Goal: Transaction & Acquisition: Purchase product/service

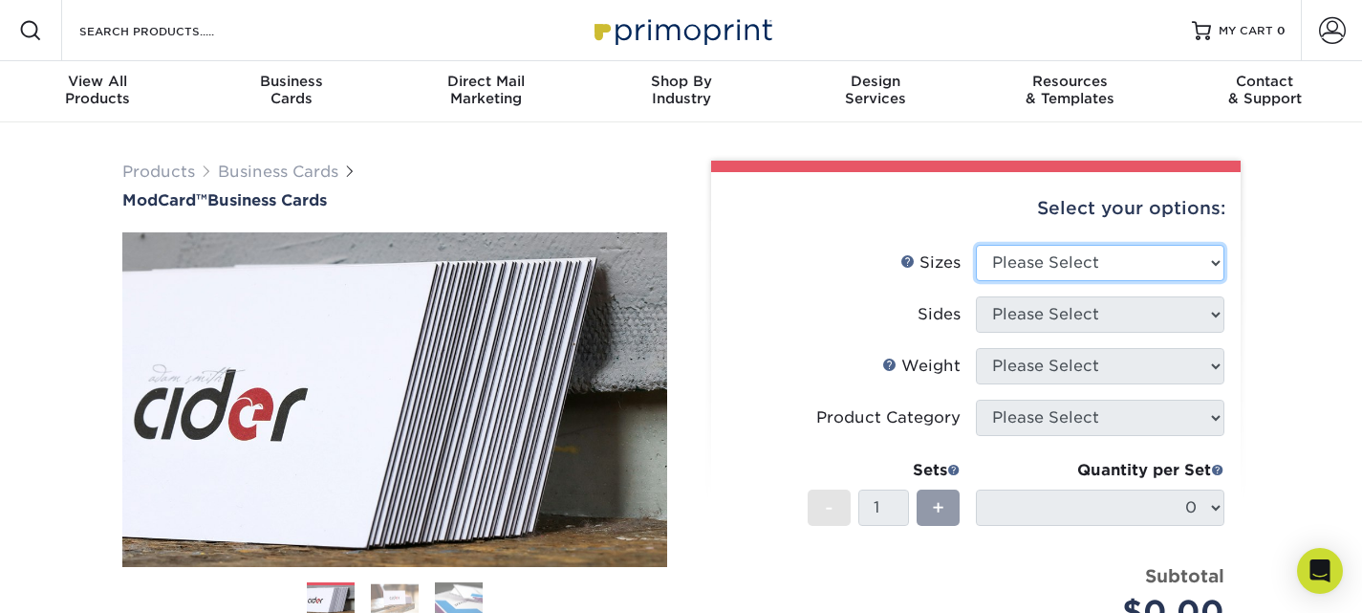
click at [1073, 261] on select "Please Select 1.5" x 3.5" - Mini 1.75" x 3.5" - Mini 2" x 2" - Square 2" x 3" -…" at bounding box center [1100, 263] width 248 height 36
select select "2.12x3.38"
click at [976, 245] on select "Please Select 1.5" x 3.5" - Mini 1.75" x 3.5" - Mini 2" x 2" - Square 2" x 3" -…" at bounding box center [1100, 263] width 248 height 36
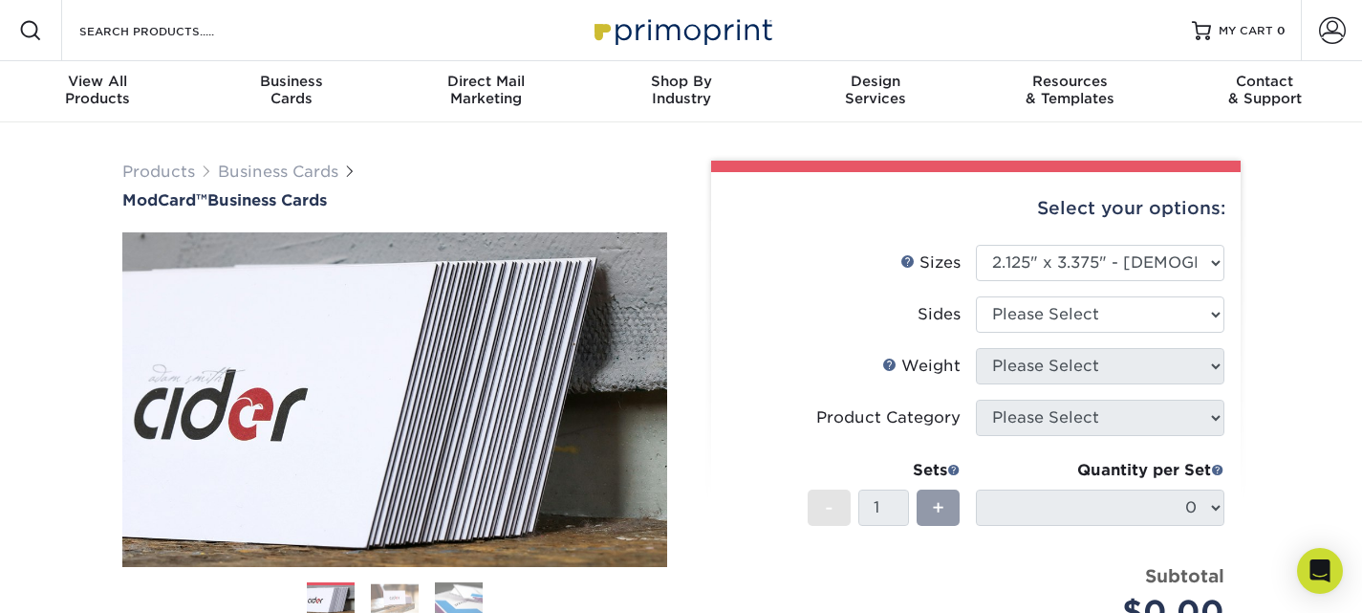
click at [784, 333] on li "Sides Please Select Print Both Sides Print Front Only" at bounding box center [975, 322] width 497 height 52
click at [1095, 262] on select "Please Select 1.5" x 3.5" - Mini 1.75" x 3.5" - Mini 2" x 2" - Square 2" x 3" -…" at bounding box center [1100, 263] width 248 height 36
click at [1125, 260] on select "Please Select 1.5" x 3.5" - Mini 1.75" x 3.5" - Mini 2" x 2" - Square 2" x 3" -…" at bounding box center [1100, 263] width 248 height 36
click at [976, 245] on select "Please Select 1.5" x 3.5" - Mini 1.75" x 3.5" - Mini 2" x 2" - Square 2" x 3" -…" at bounding box center [1100, 263] width 248 height 36
click at [1099, 314] on select "Please Select Print Both Sides Print Front Only" at bounding box center [1100, 314] width 248 height 36
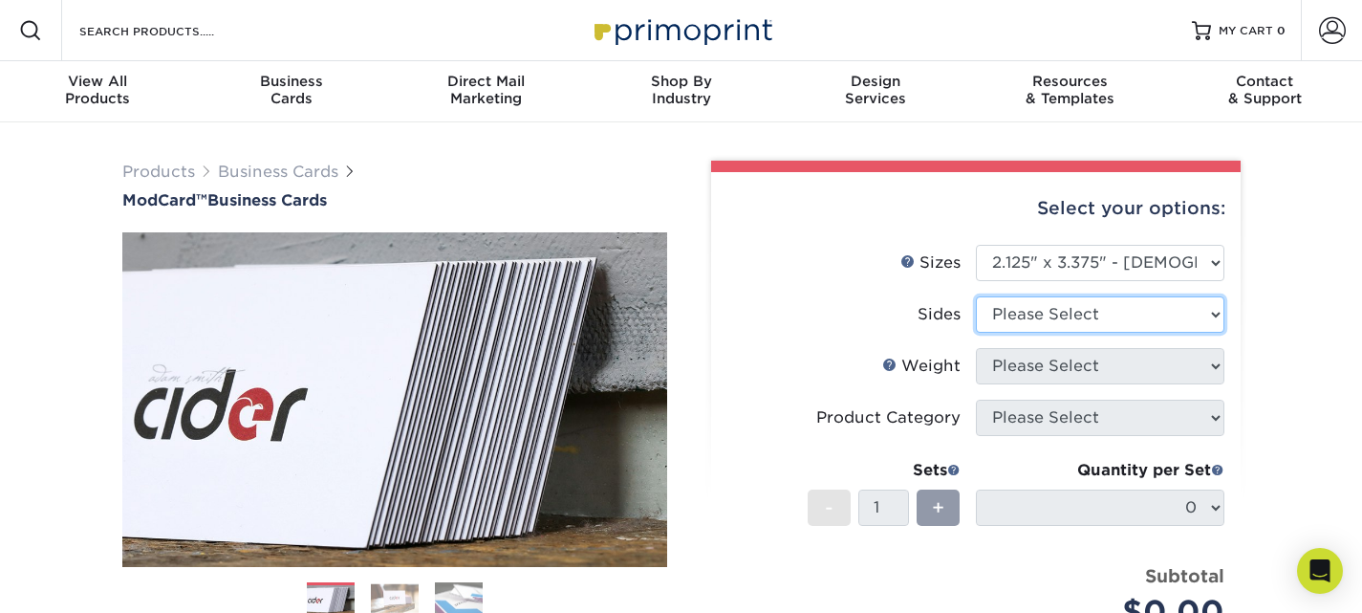
select select "13abbda7-1d64-4f25-8bb2-c179b224825d"
click at [976, 296] on select "Please Select Print Both Sides Print Front Only" at bounding box center [1100, 314] width 248 height 36
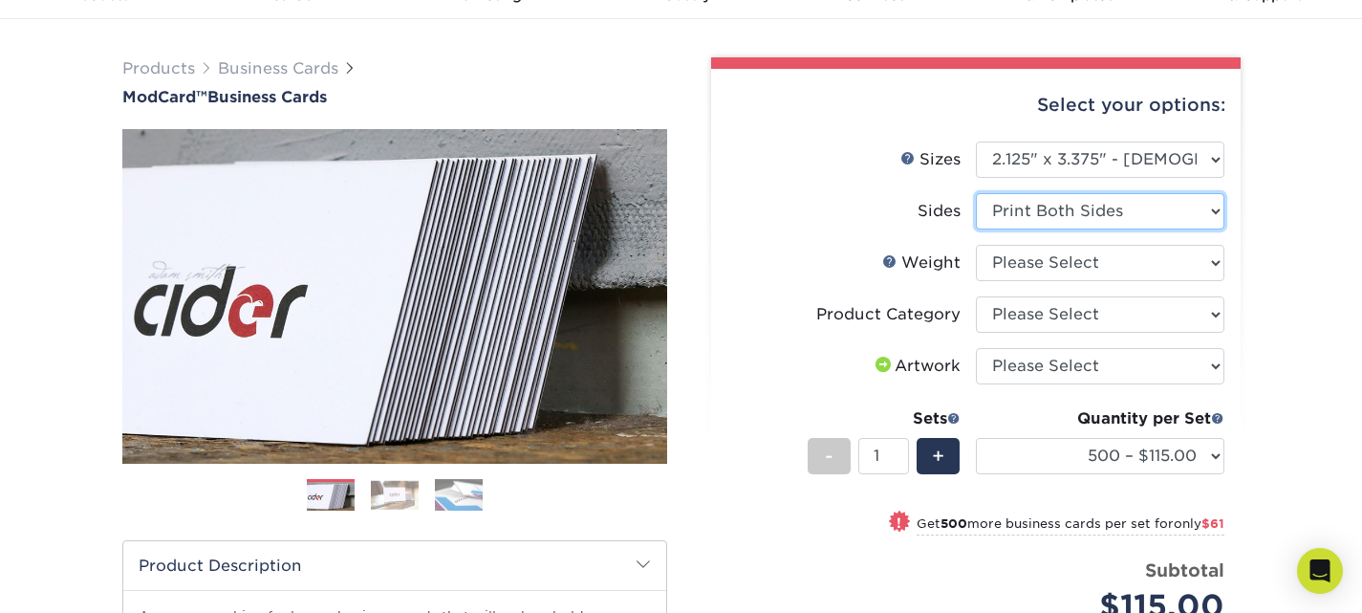
scroll to position [96, 0]
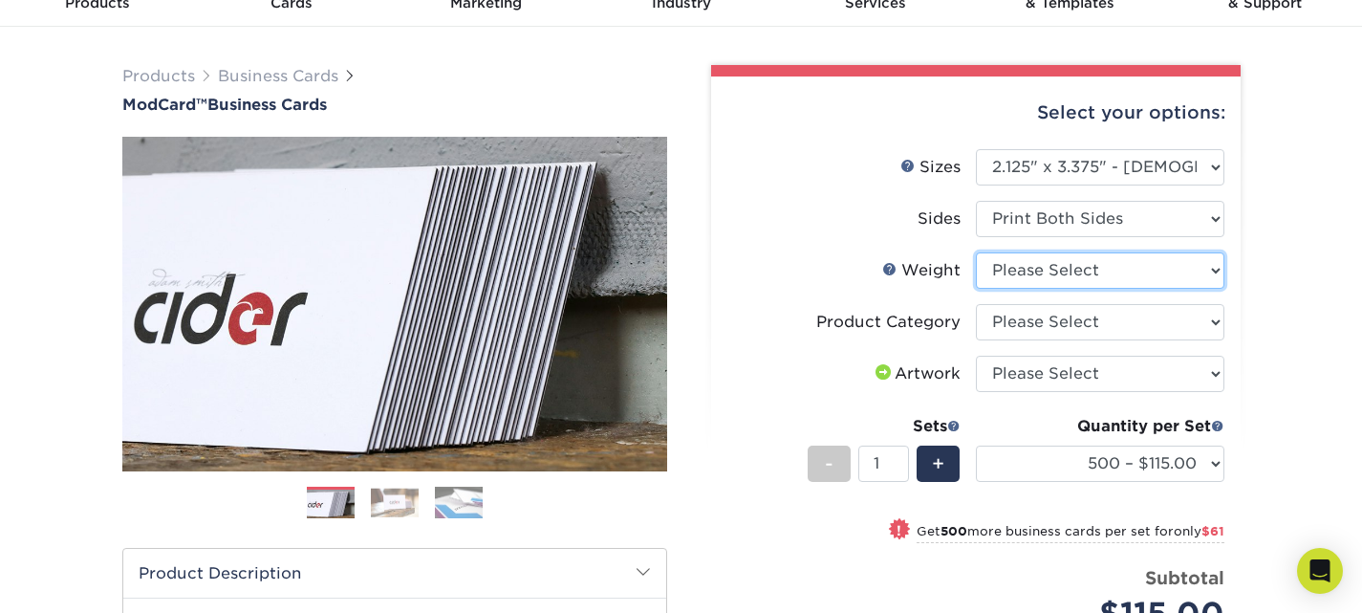
click at [1049, 267] on select "Please Select 32PTUCBLK" at bounding box center [1100, 270] width 248 height 36
select select "32PTUCBLK"
click at [976, 252] on select "Please Select 32PTUCBLK" at bounding box center [1100, 270] width 248 height 36
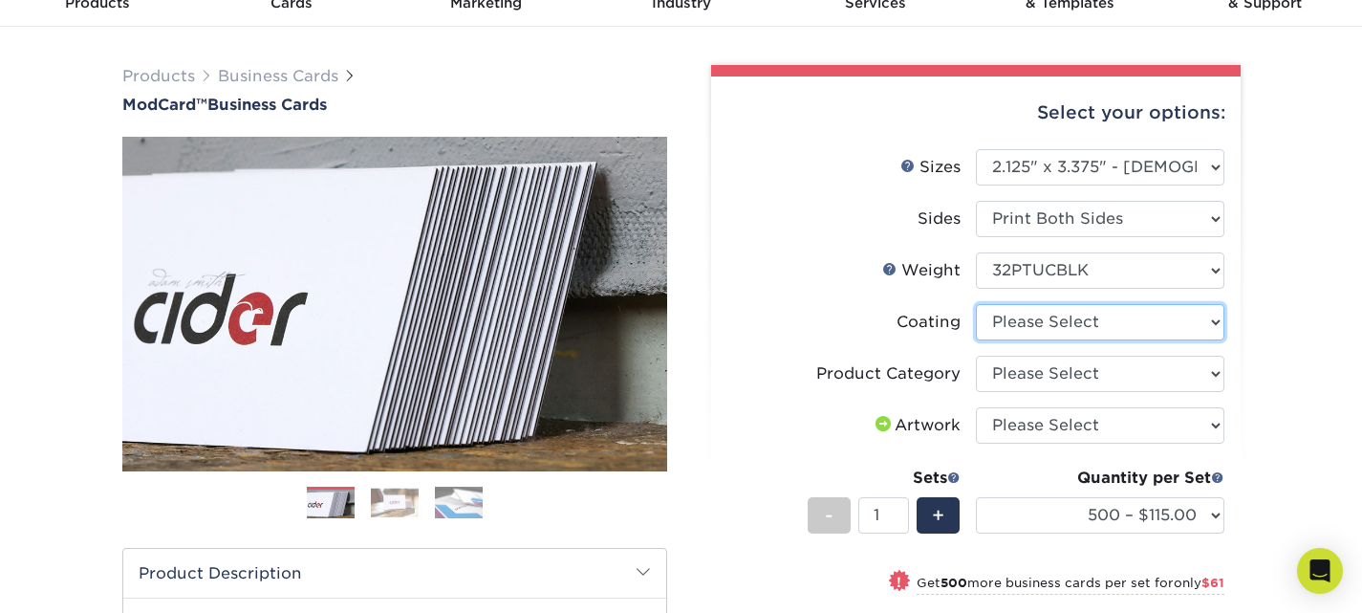
click at [1058, 322] on select at bounding box center [1100, 322] width 248 height 36
select select "3e7618de-abca-4bda-9f97-8b9129e913d8"
click at [976, 304] on select at bounding box center [1100, 322] width 248 height 36
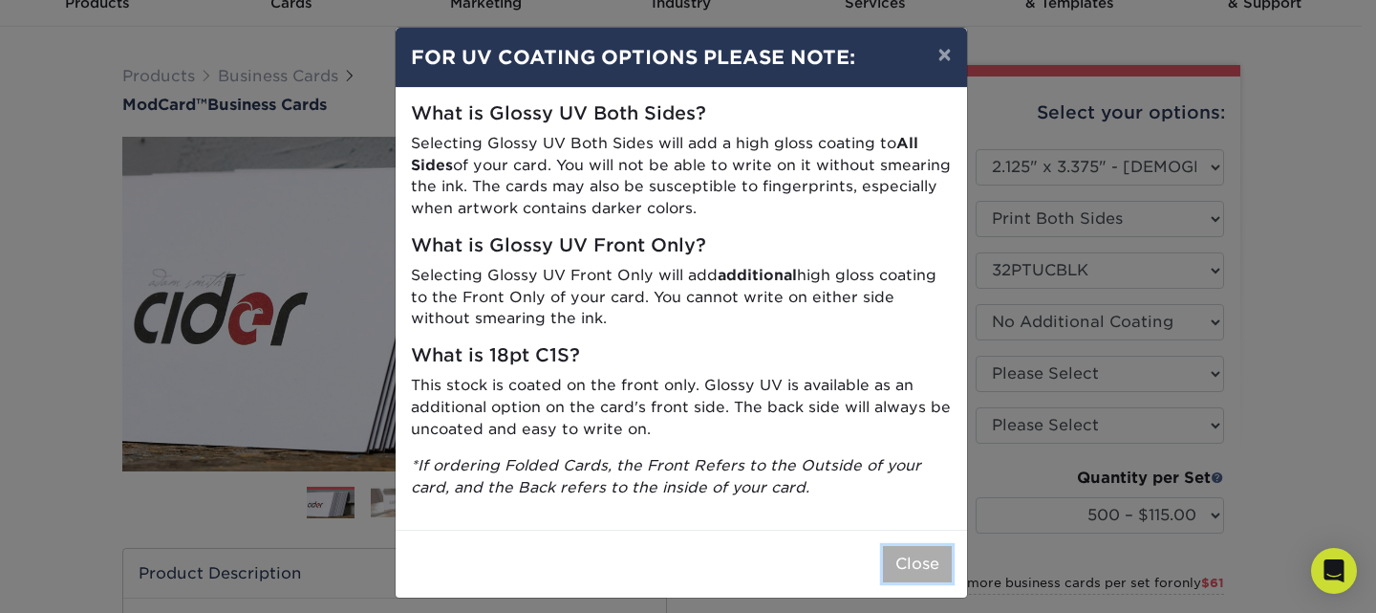
click at [912, 575] on button "Close" at bounding box center [917, 564] width 69 height 36
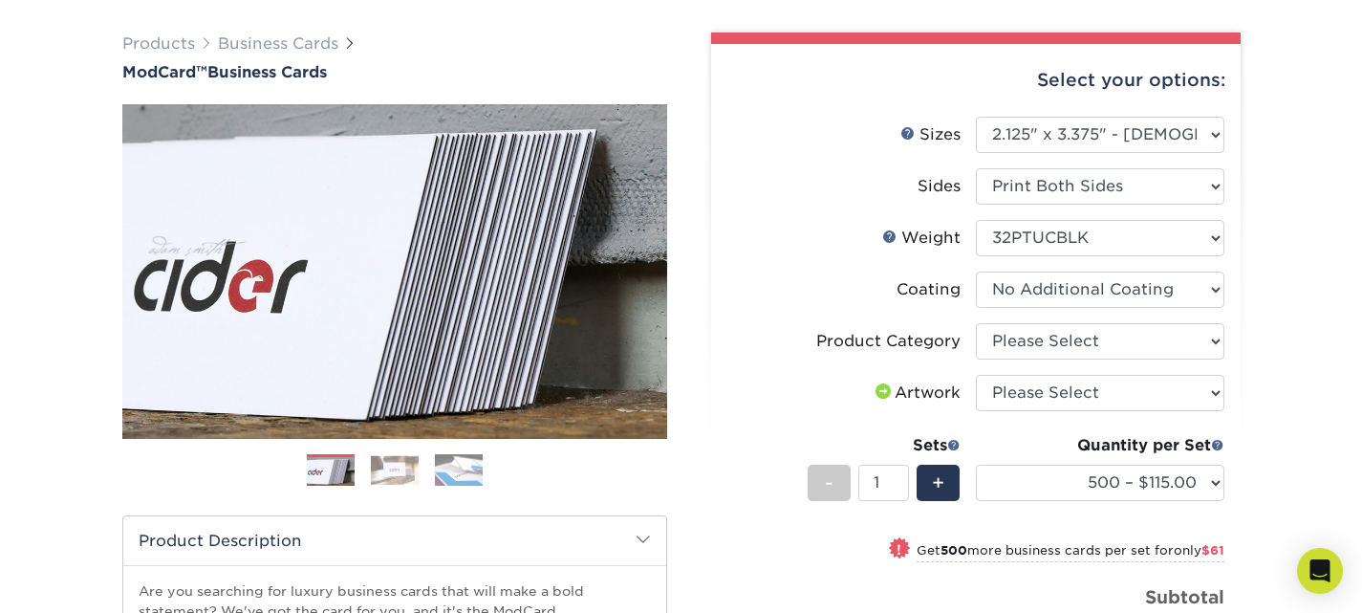
scroll to position [382, 0]
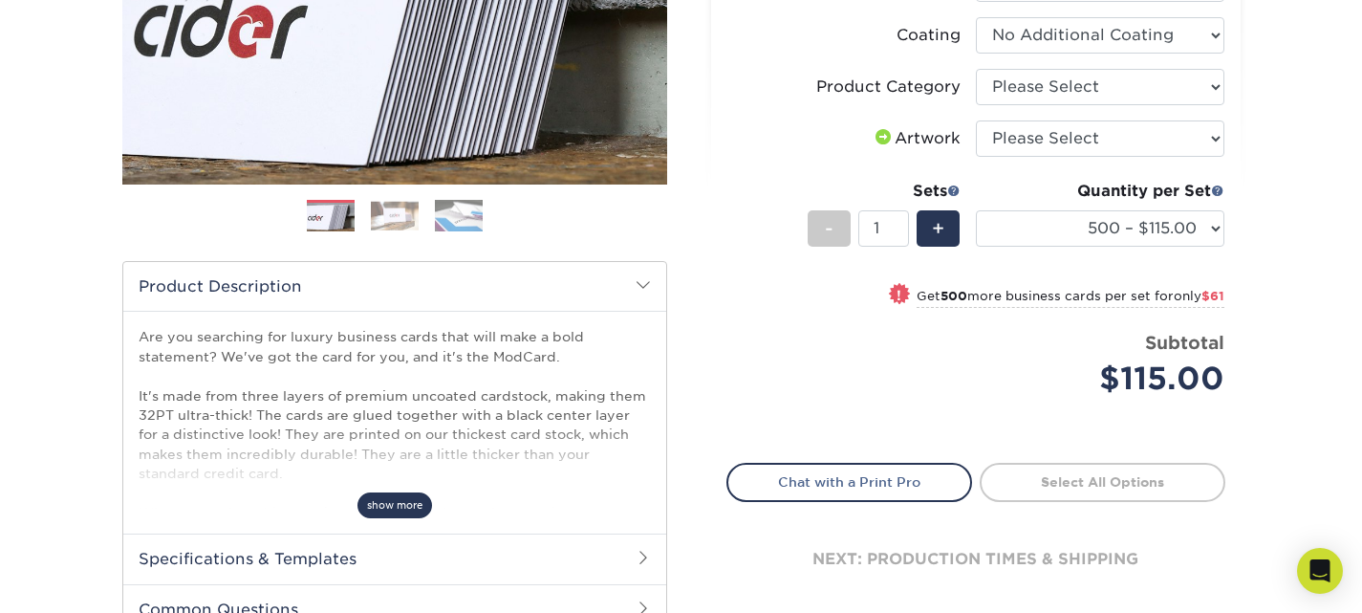
click at [392, 494] on span "show more" at bounding box center [394, 505] width 75 height 26
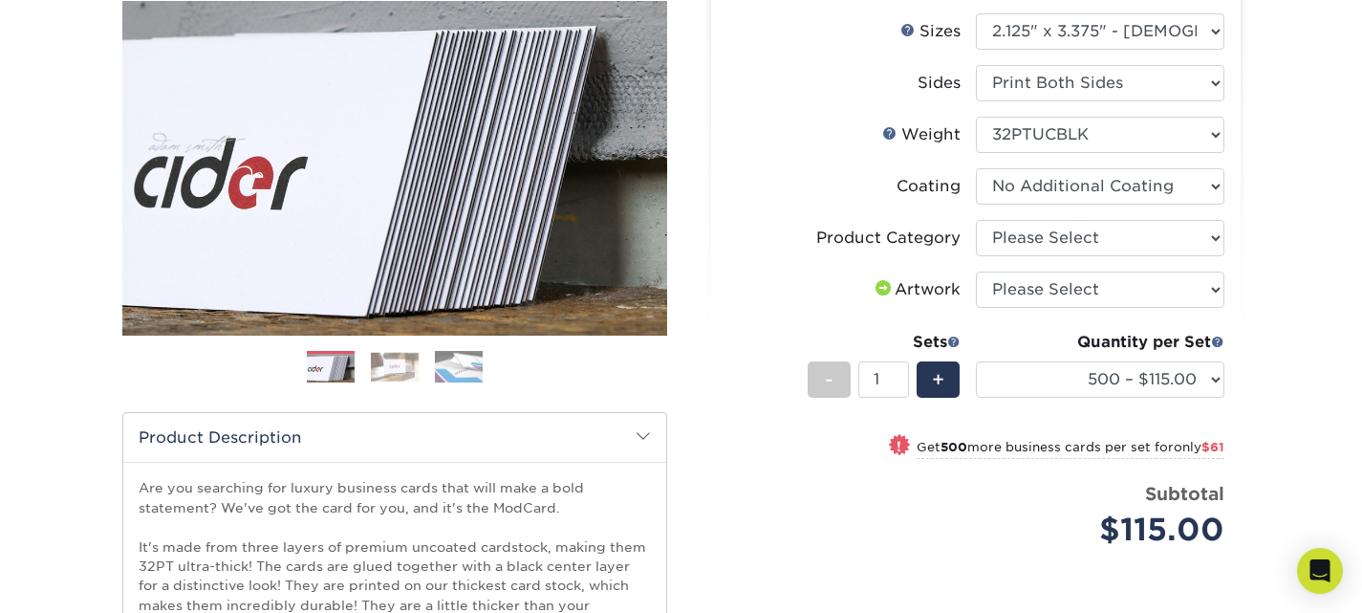
scroll to position [0, 0]
